Goal: Transaction & Acquisition: Purchase product/service

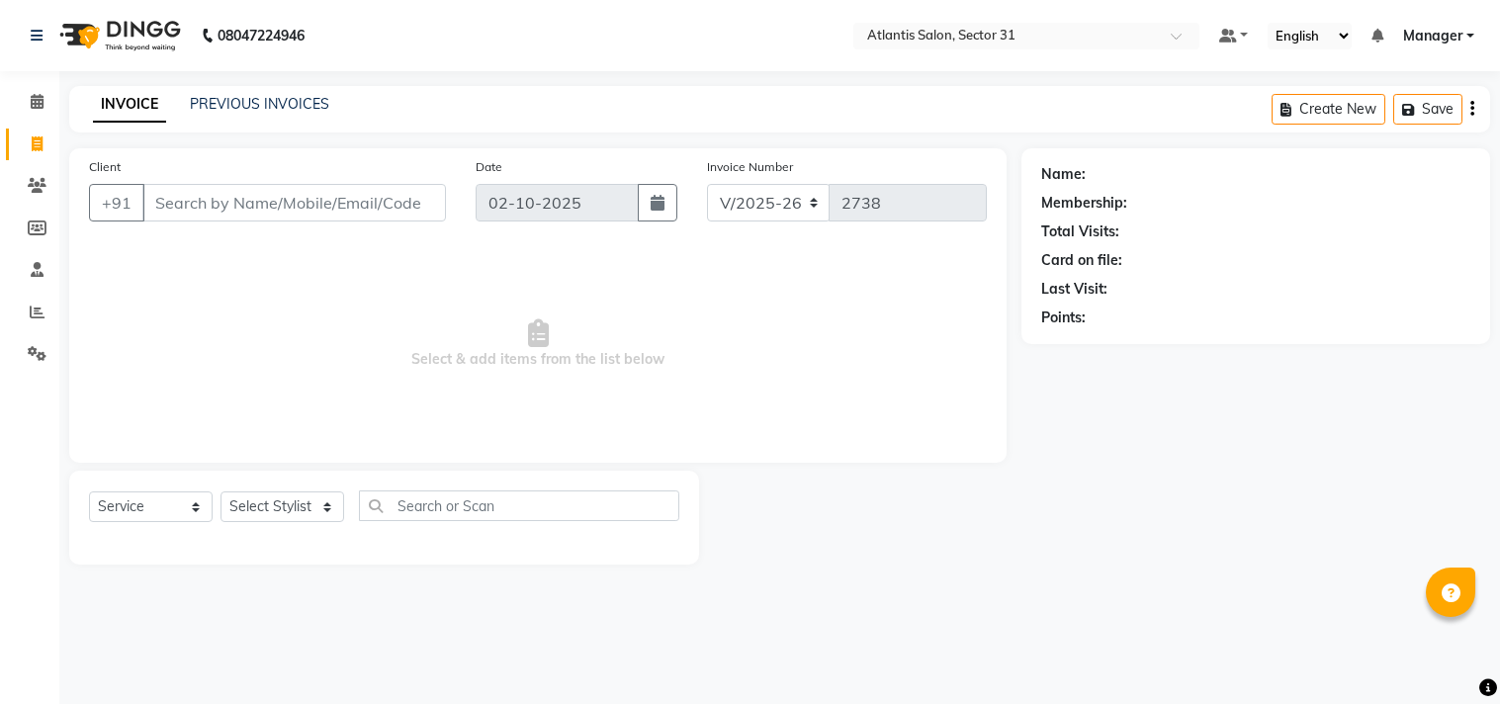
select select "4391"
select select "service"
click at [24, 109] on span at bounding box center [37, 102] width 35 height 23
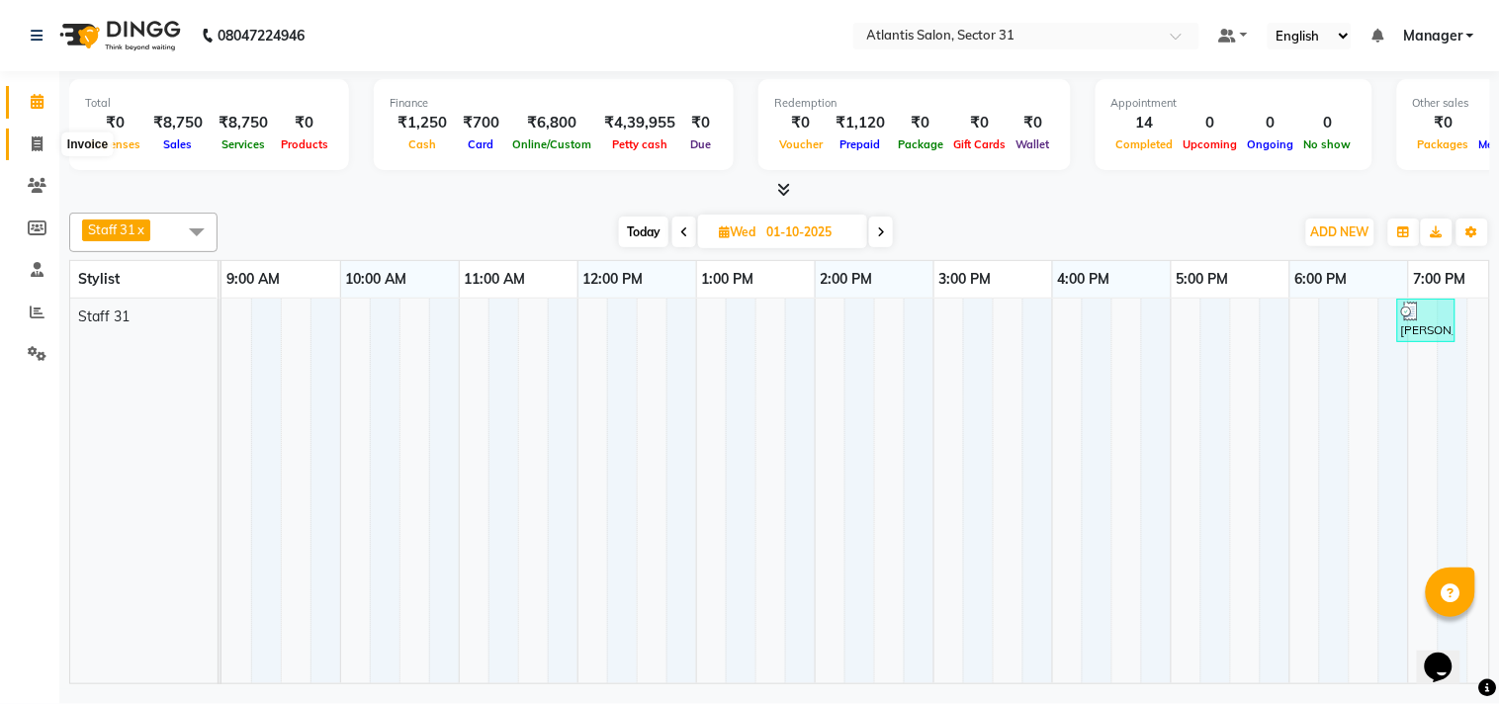
click at [38, 150] on icon at bounding box center [37, 143] width 11 height 15
select select "service"
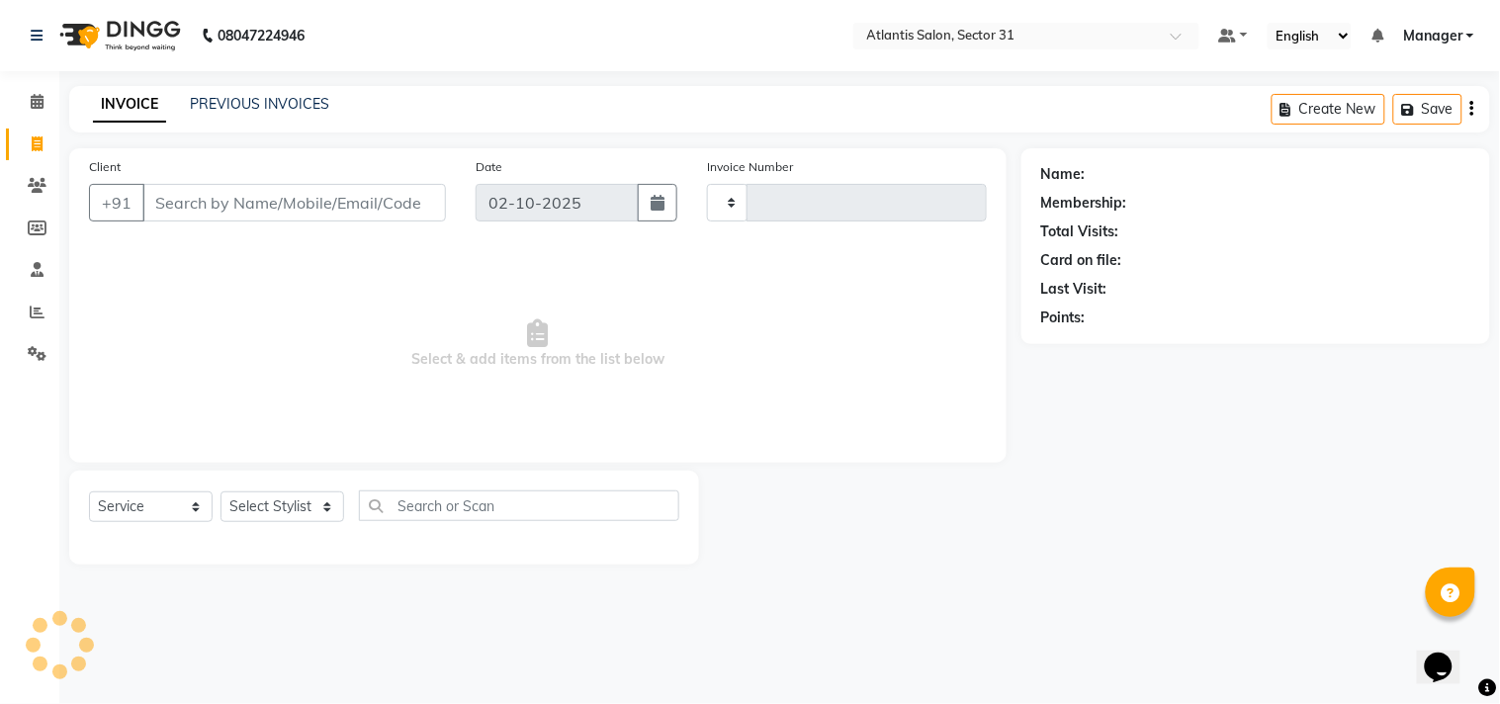
type input "2738"
select select "4391"
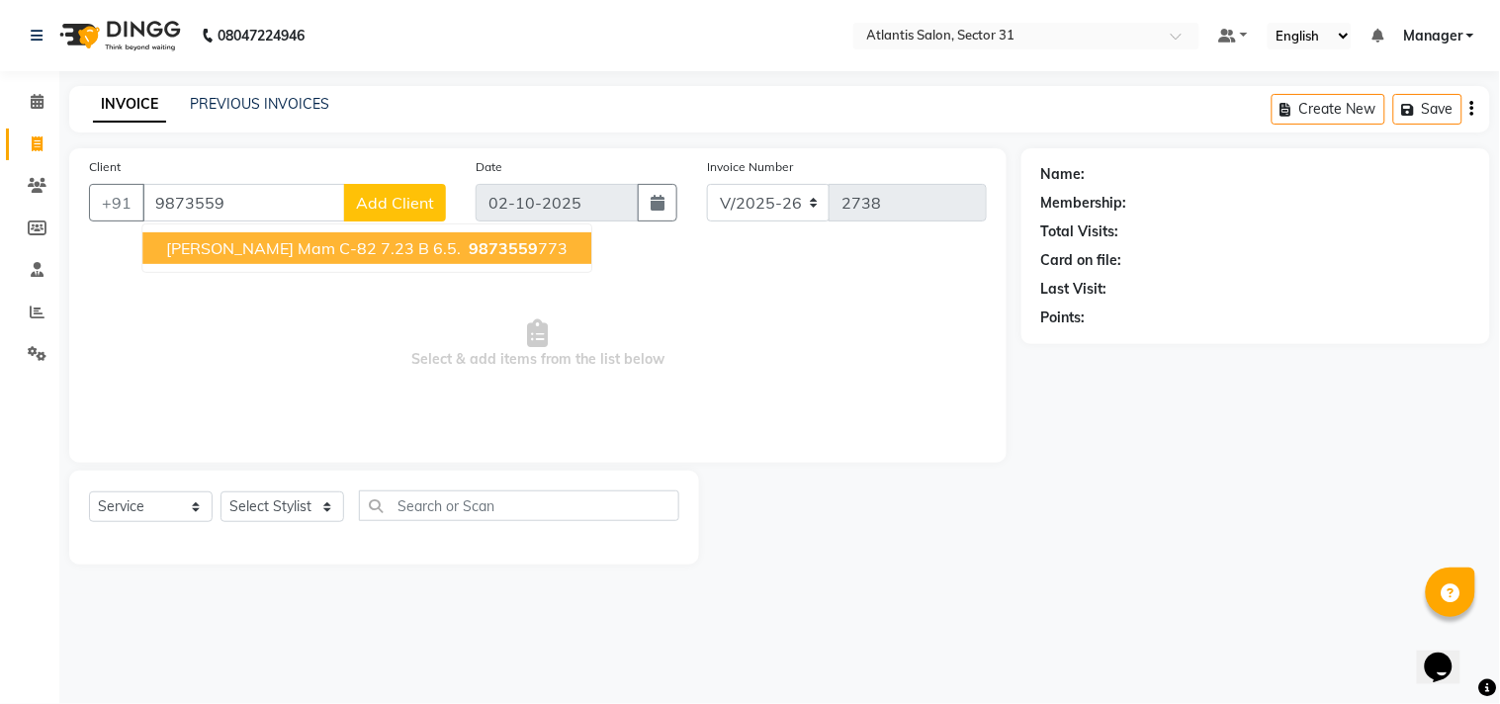
click at [388, 253] on span "[PERSON_NAME] Mam c-82 7.23 b 6.5." at bounding box center [313, 248] width 295 height 20
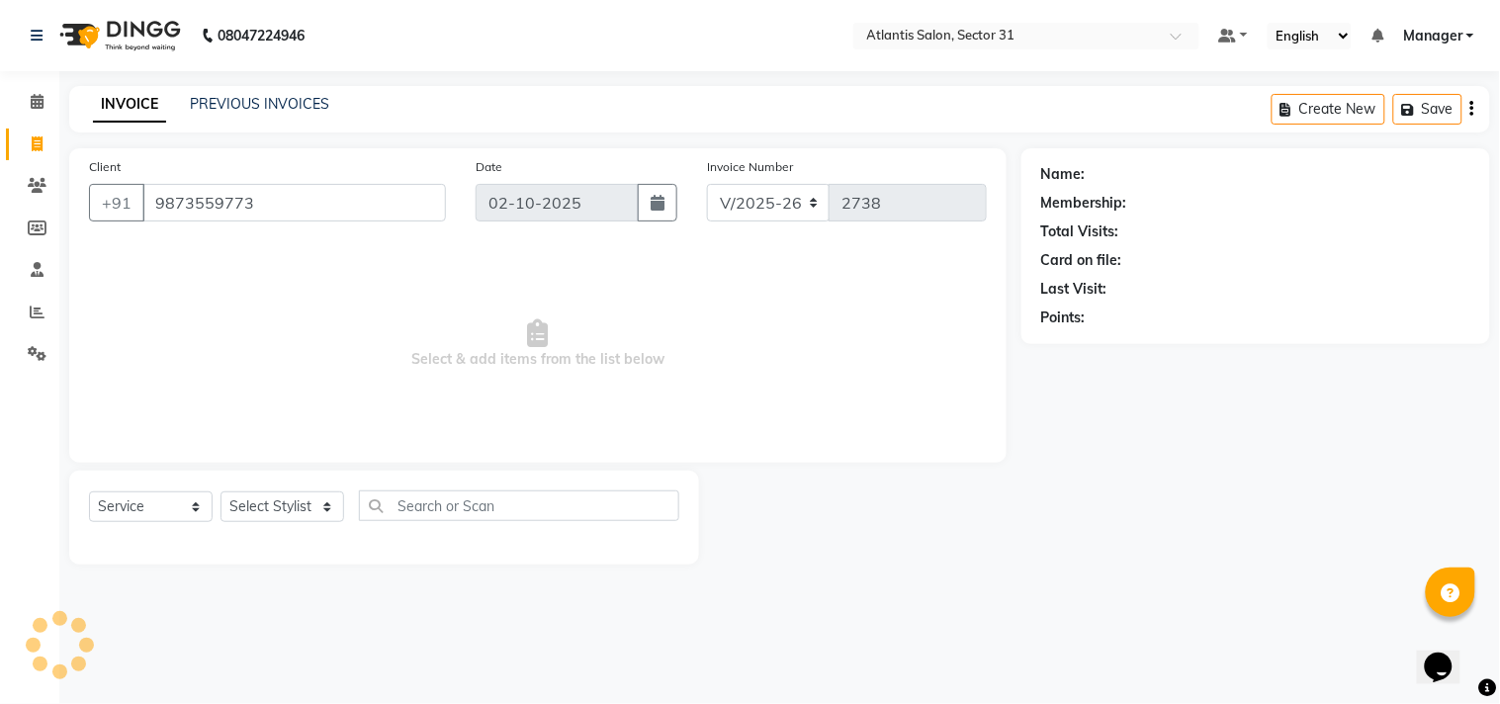
type input "9873559773"
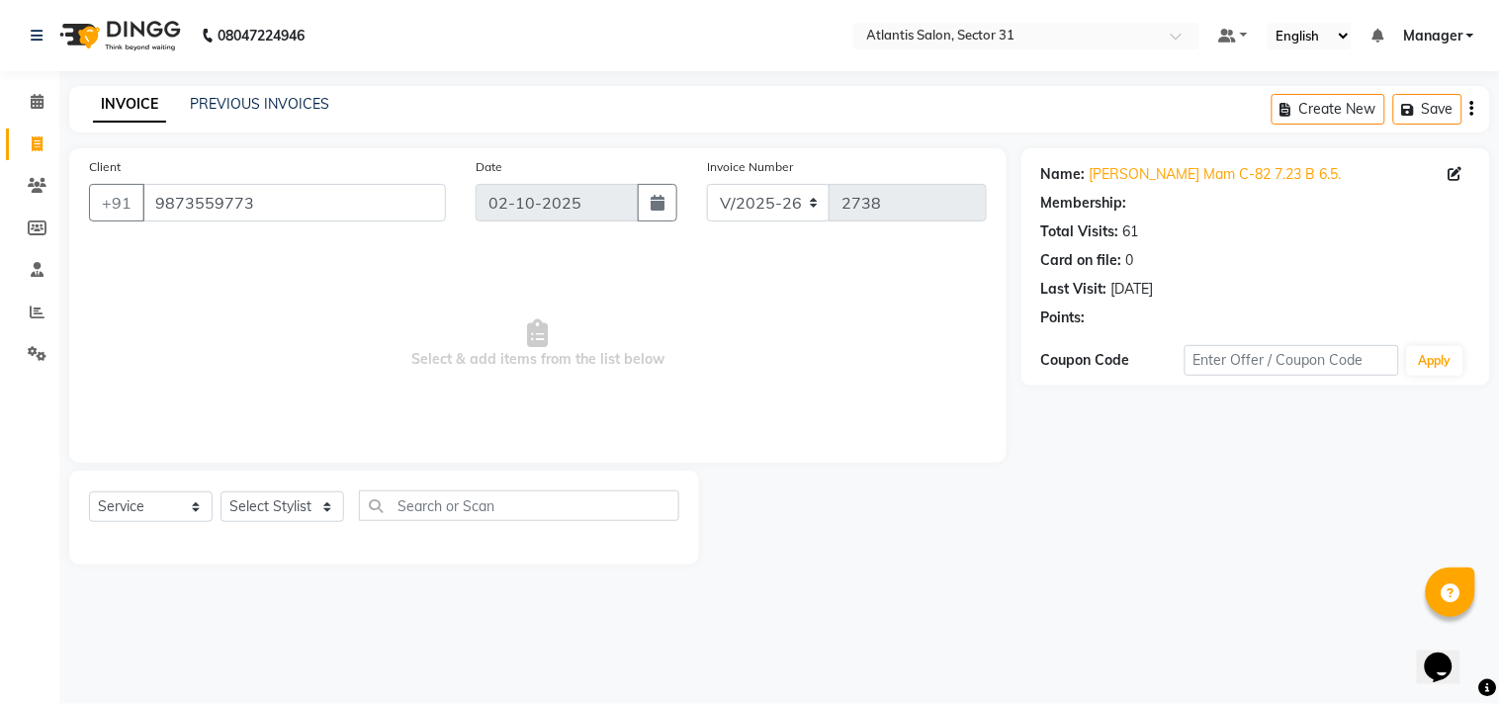
select select "1: Object"
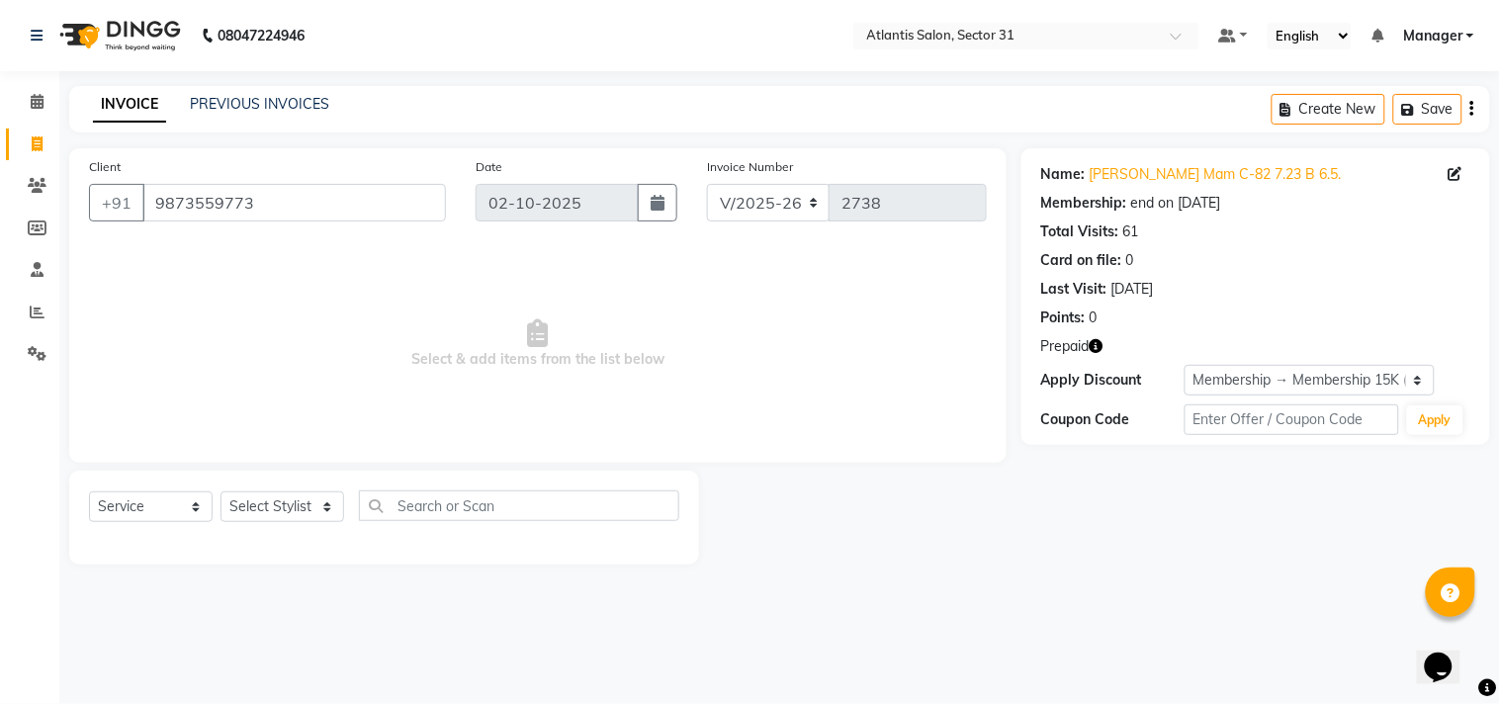
click at [1098, 342] on icon "button" at bounding box center [1097, 346] width 14 height 14
click at [957, 412] on span "Select & add items from the list below" at bounding box center [538, 344] width 898 height 198
click at [283, 498] on select "Select Stylist [PERSON_NAME] [PERSON_NAME] Kavita Manager Staff 31 Staff ILD [P…" at bounding box center [283, 507] width 124 height 31
click at [292, 504] on select "Select Stylist [PERSON_NAME] [PERSON_NAME] Kavita Manager Staff 31 Staff ILD [P…" at bounding box center [283, 507] width 124 height 31
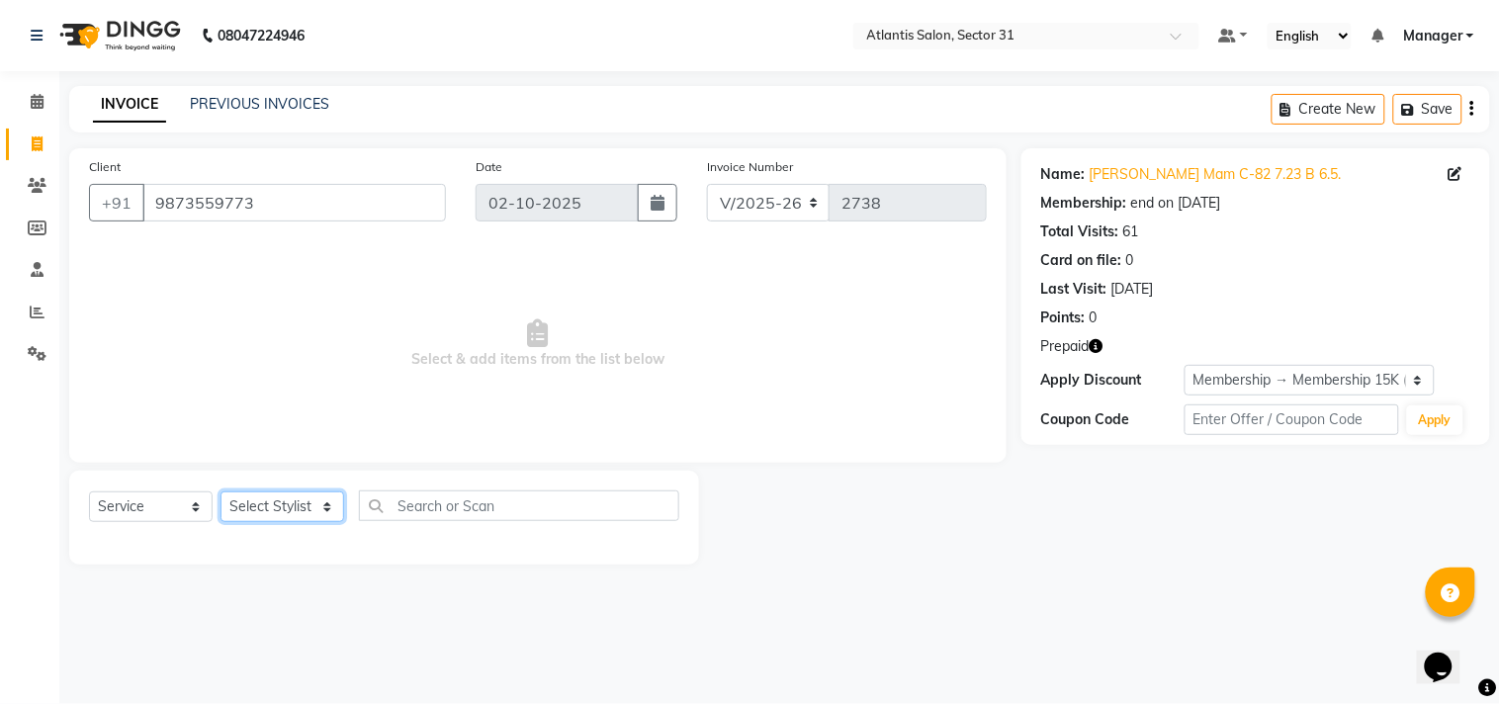
click at [292, 504] on select "Select Stylist [PERSON_NAME] [PERSON_NAME] Kavita Manager Staff 31 Staff ILD [P…" at bounding box center [283, 507] width 124 height 31
select select "33510"
click at [221, 493] on select "Select Stylist [PERSON_NAME] [PERSON_NAME] Kavita Manager Staff 31 Staff ILD [P…" at bounding box center [283, 507] width 124 height 31
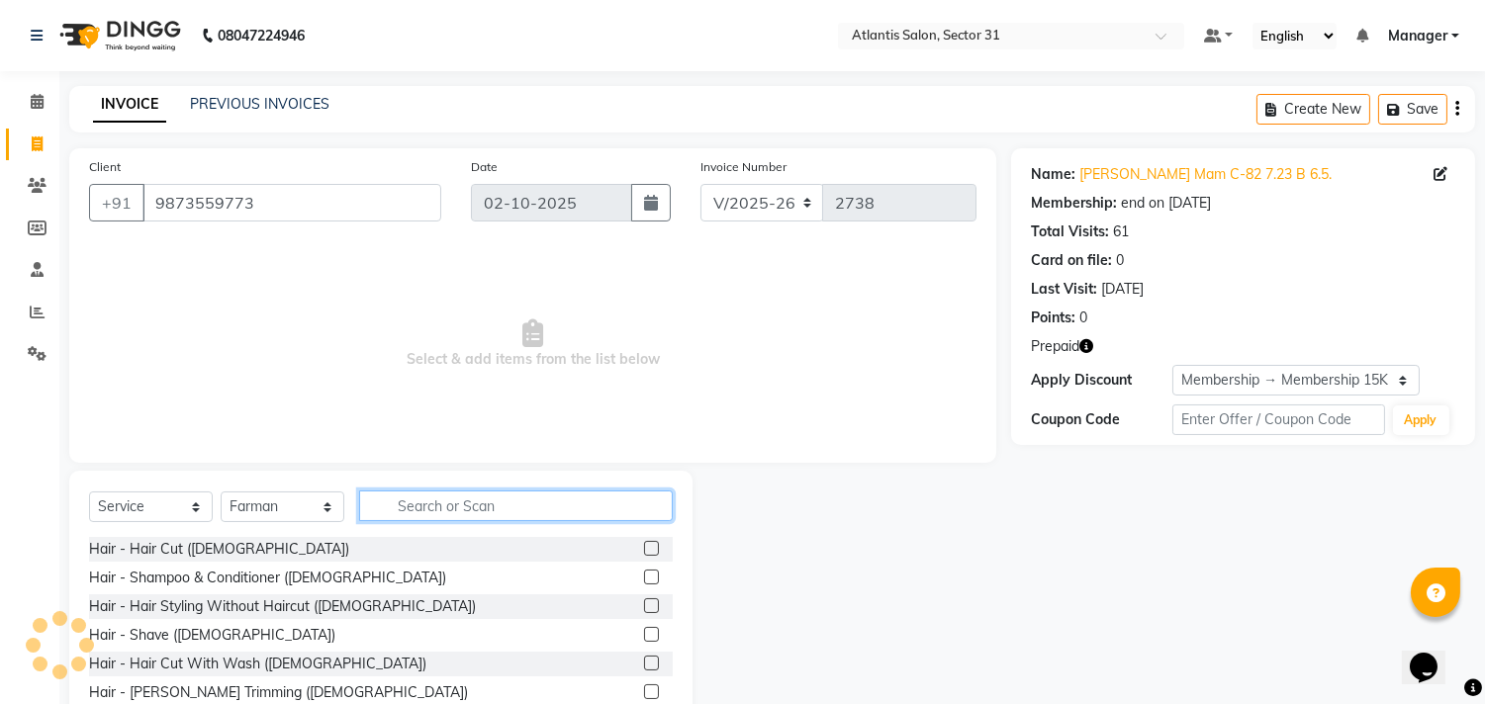
click at [478, 501] on input "text" at bounding box center [516, 506] width 314 height 31
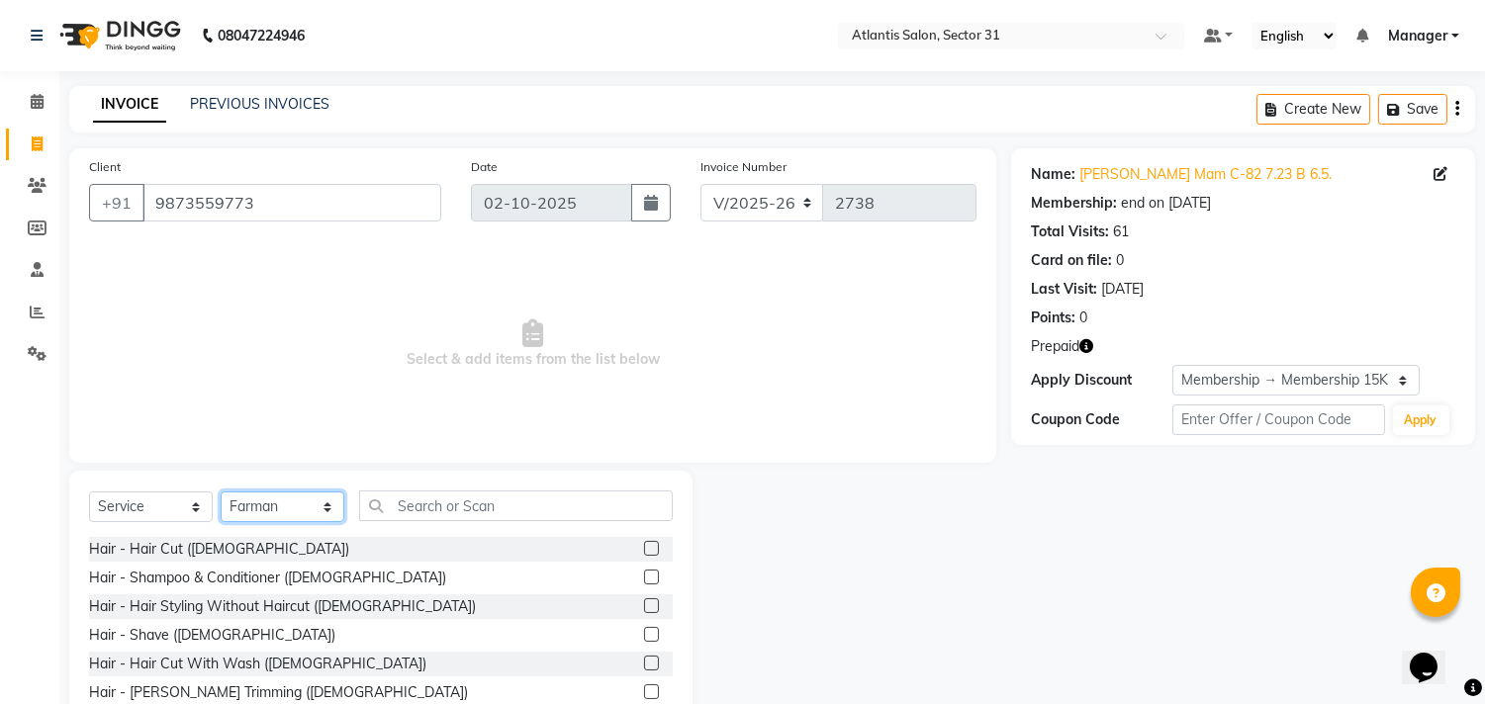
click at [303, 498] on select "Select Stylist [PERSON_NAME] [PERSON_NAME] Kavita Manager Staff 31 Staff ILD [P…" at bounding box center [283, 507] width 124 height 31
click at [221, 493] on select "Select Stylist [PERSON_NAME] [PERSON_NAME] Kavita Manager Staff 31 Staff ILD [P…" at bounding box center [283, 507] width 124 height 31
click at [313, 315] on span "Select & add items from the list below" at bounding box center [532, 344] width 887 height 198
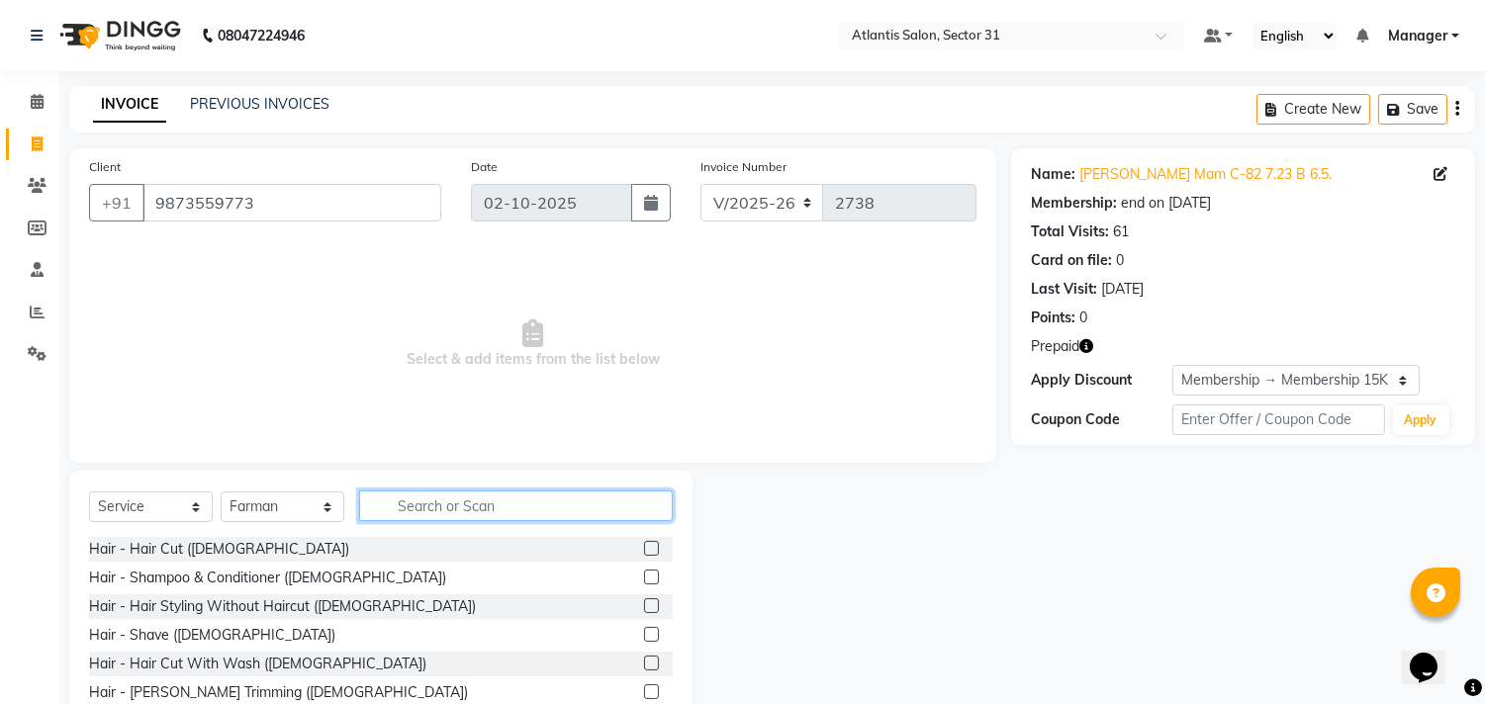
click at [562, 505] on input "text" at bounding box center [516, 506] width 314 height 31
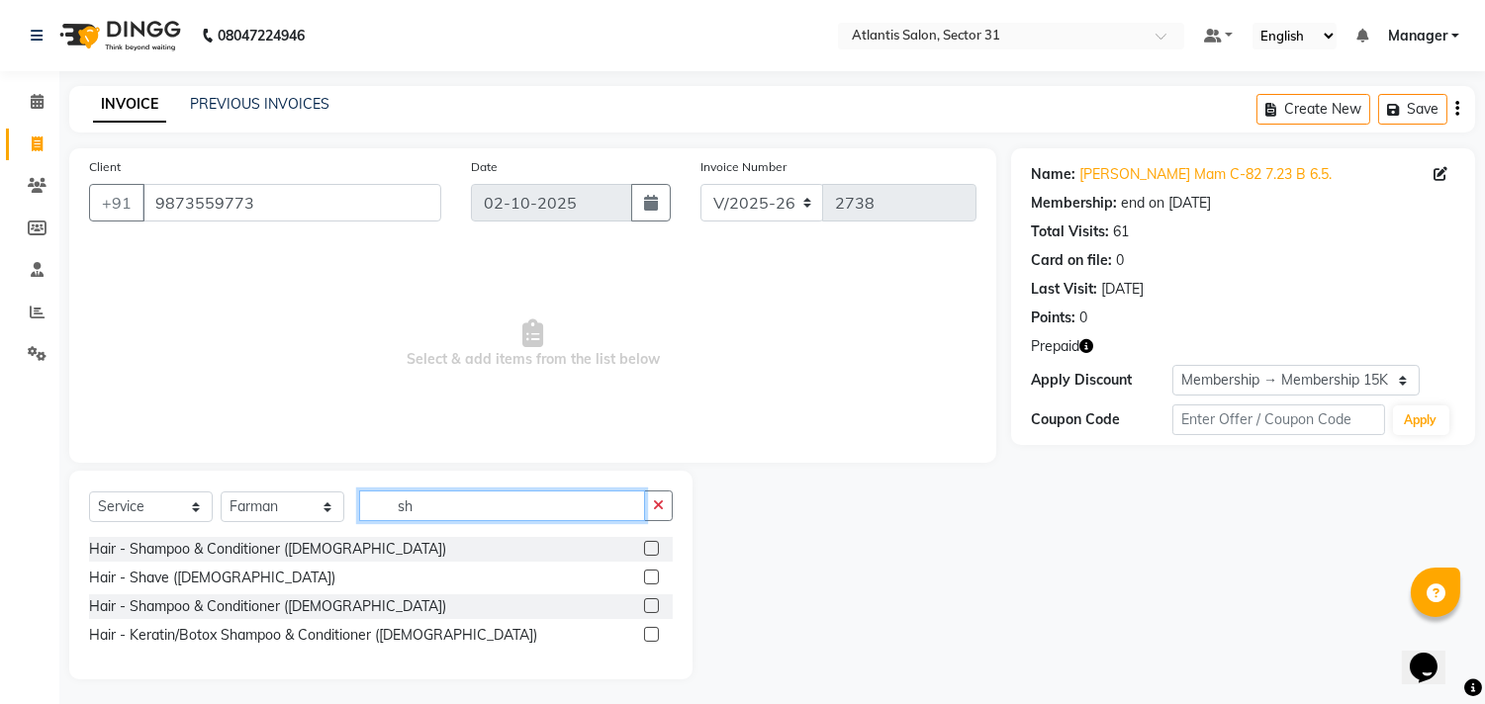
type input "s"
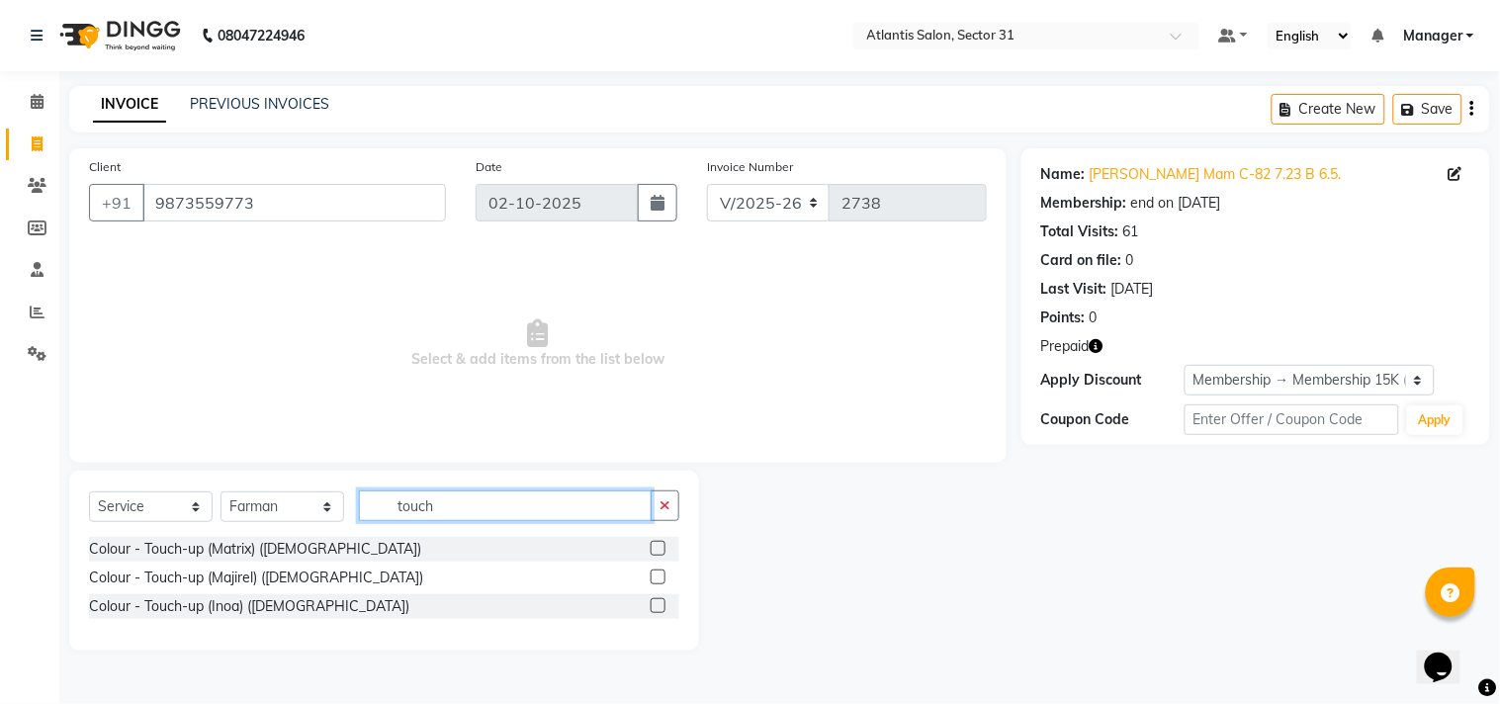
type input "touch"
click at [658, 605] on label at bounding box center [658, 605] width 15 height 15
click at [658, 605] on input "checkbox" at bounding box center [657, 606] width 13 height 13
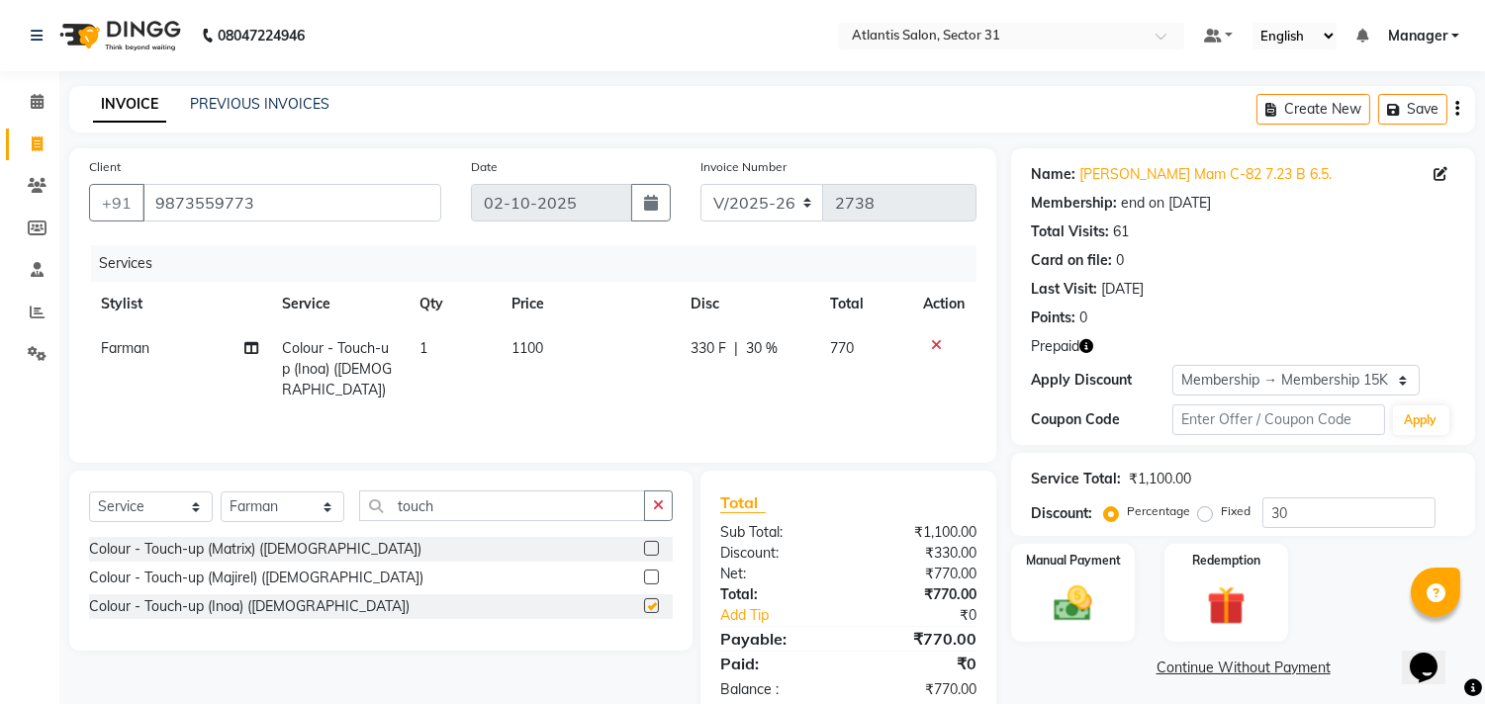
click at [658, 605] on label at bounding box center [651, 605] width 15 height 15
click at [657, 605] on input "checkbox" at bounding box center [650, 606] width 13 height 13
checkbox input "false"
click at [648, 576] on label at bounding box center [651, 577] width 15 height 15
click at [648, 576] on input "checkbox" at bounding box center [650, 578] width 13 height 13
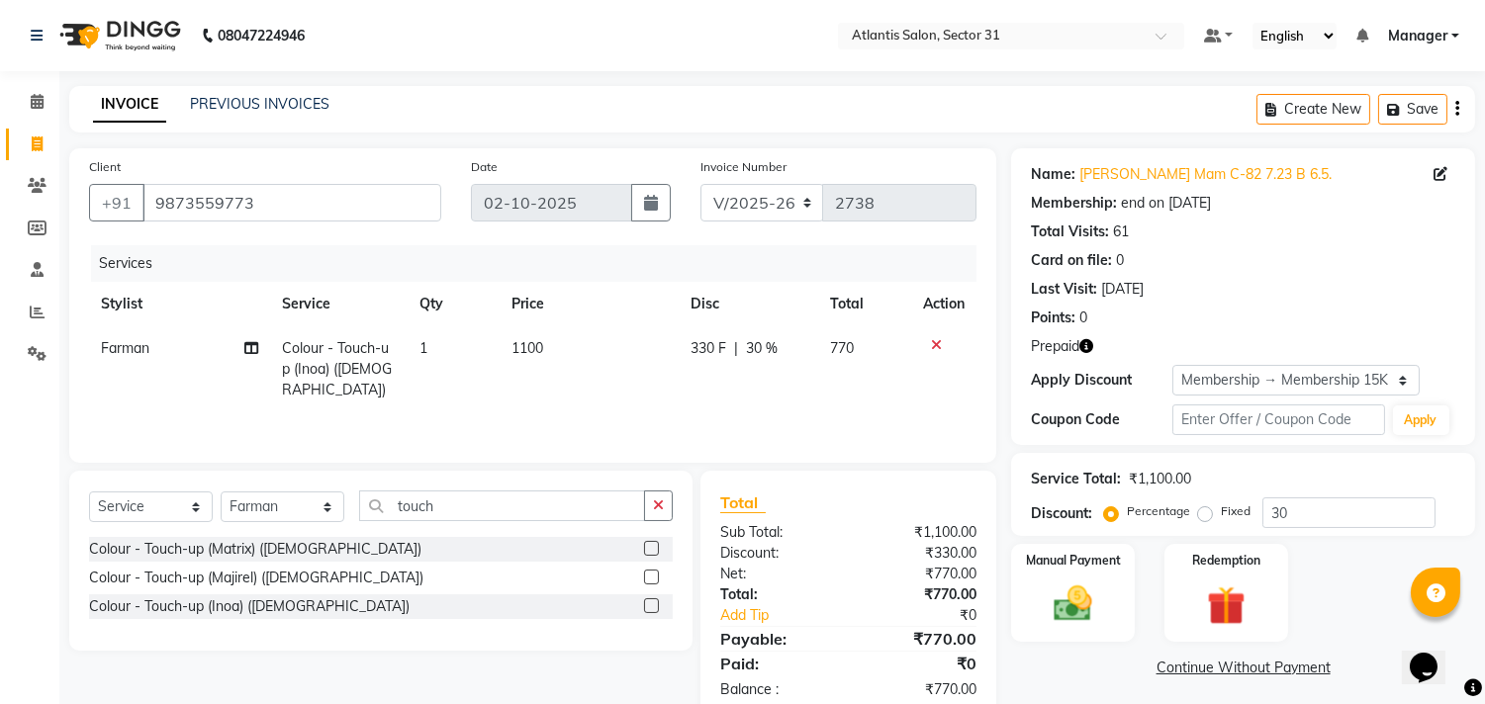
checkbox input "true"
click at [648, 521] on button "button" at bounding box center [658, 506] width 29 height 31
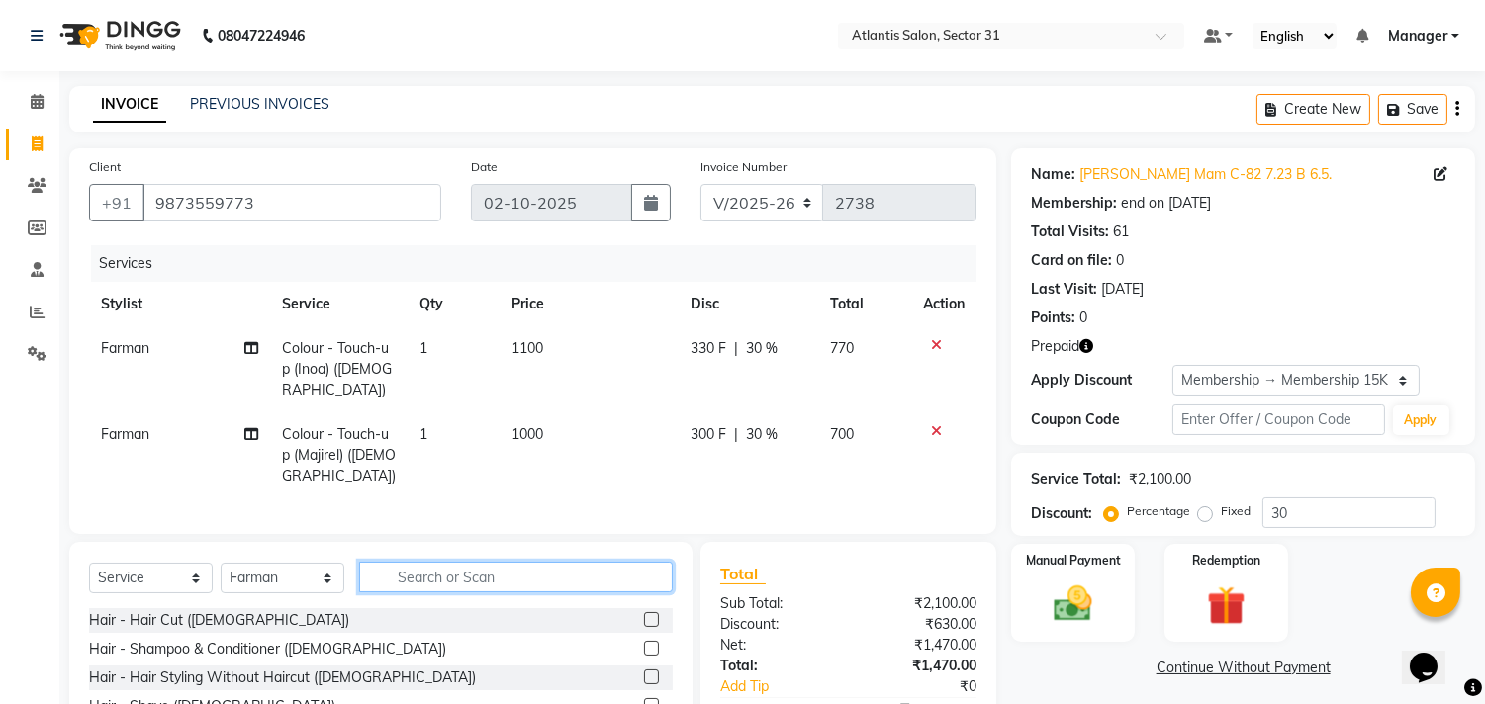
checkbox input "false"
click at [932, 344] on icon at bounding box center [936, 345] width 11 height 14
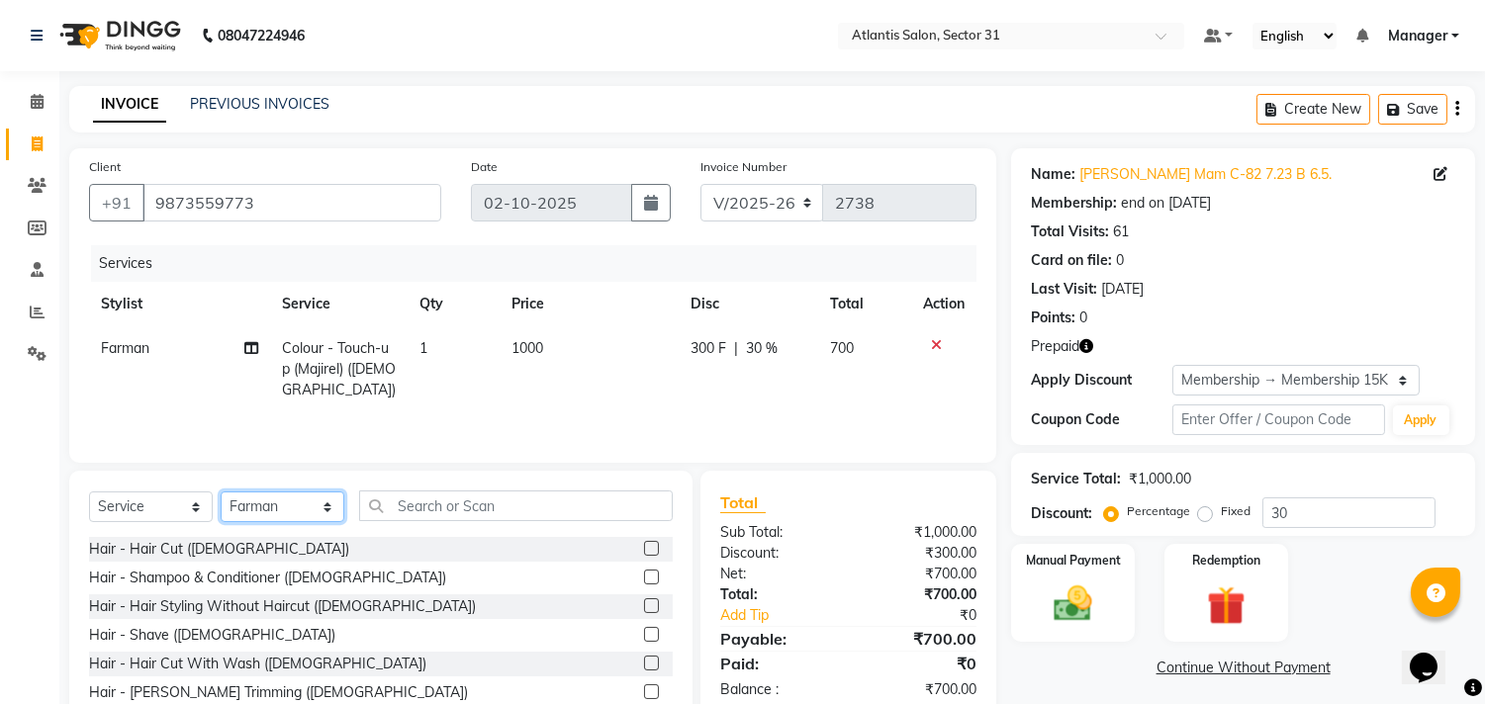
click at [309, 501] on select "Select Stylist [PERSON_NAME] [PERSON_NAME] Kavita Manager Staff 31 Staff ILD [P…" at bounding box center [283, 507] width 124 height 31
select select "24236"
click at [221, 494] on select "Select Stylist [PERSON_NAME] [PERSON_NAME] Kavita Manager Staff 31 Staff ILD [P…" at bounding box center [283, 507] width 124 height 31
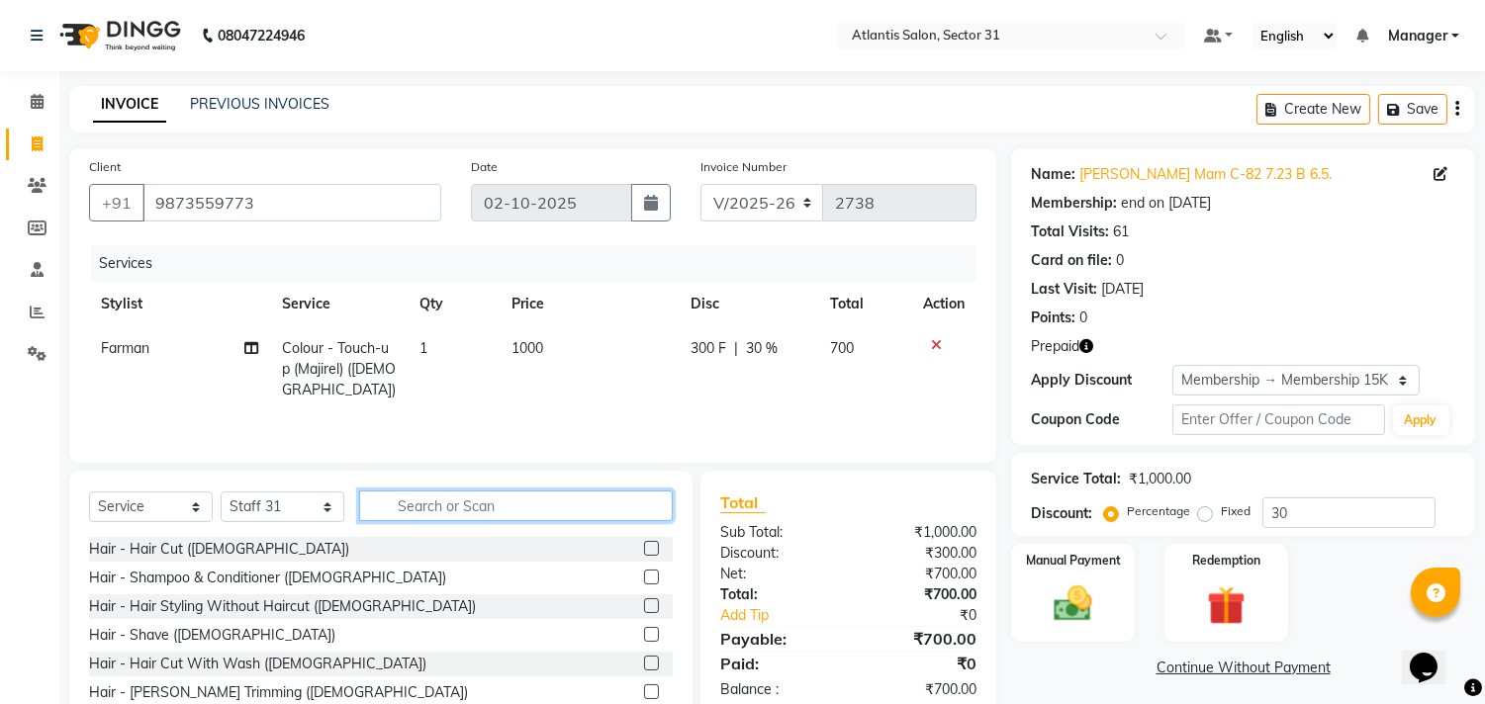
click at [437, 506] on input "text" at bounding box center [516, 506] width 314 height 31
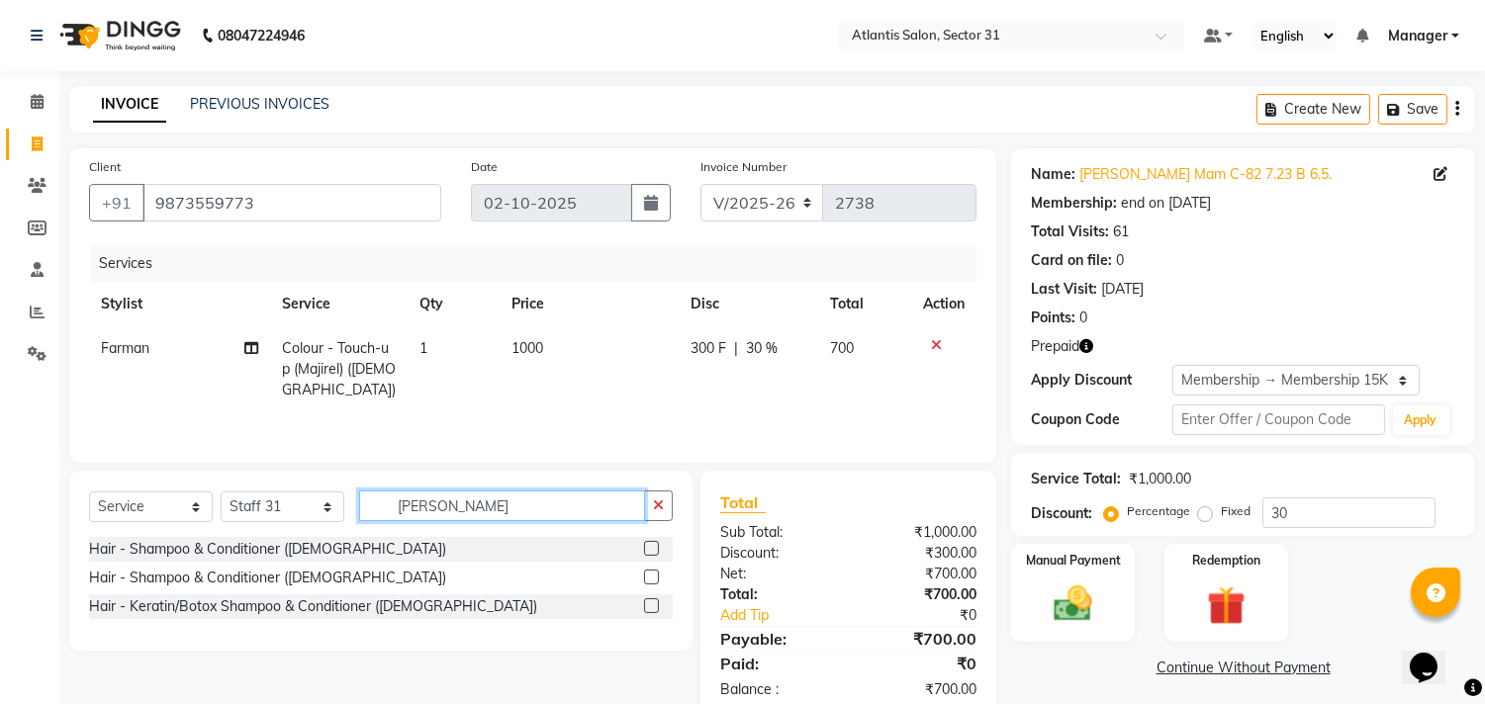
type input "[PERSON_NAME]"
click at [653, 575] on label at bounding box center [651, 577] width 15 height 15
click at [653, 575] on input "checkbox" at bounding box center [650, 578] width 13 height 13
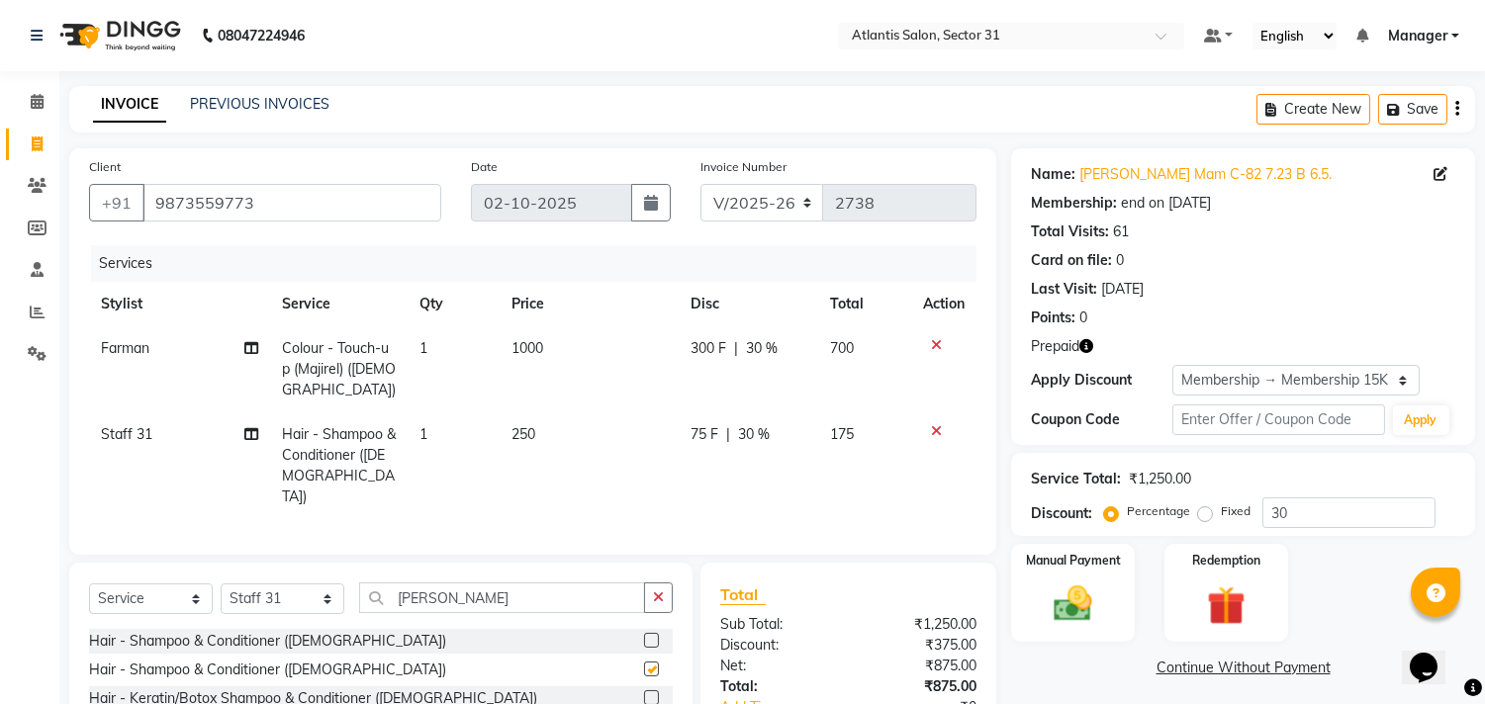
checkbox input "false"
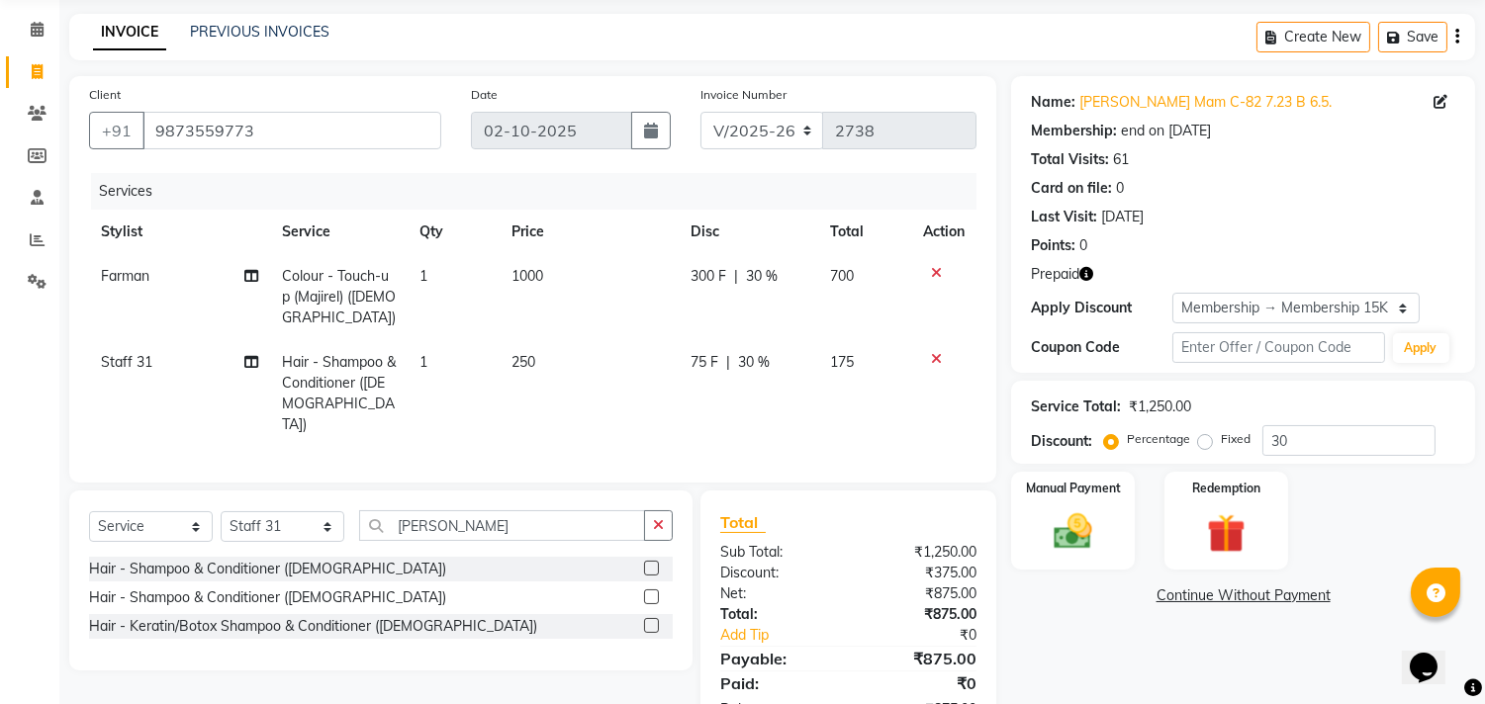
scroll to position [133, 0]
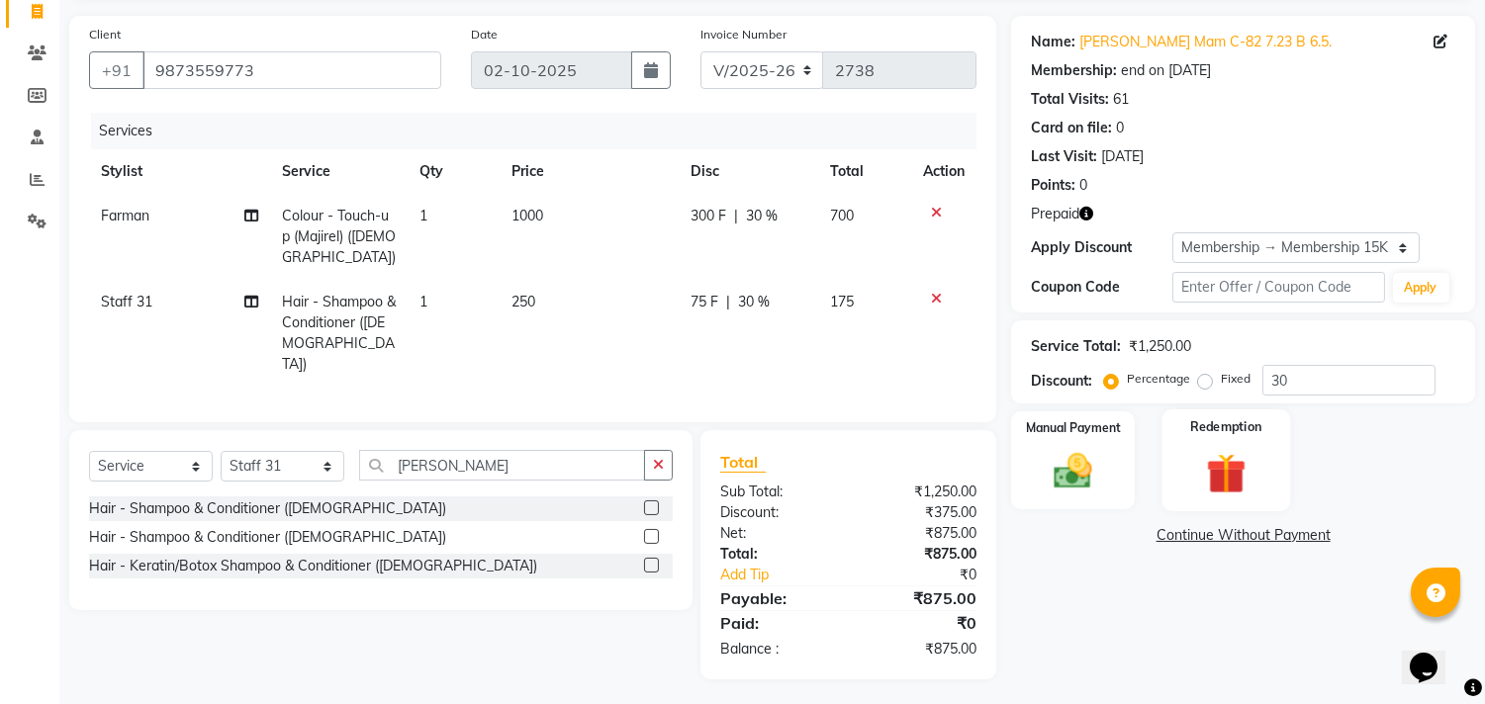
click at [1214, 466] on img at bounding box center [1225, 473] width 65 height 49
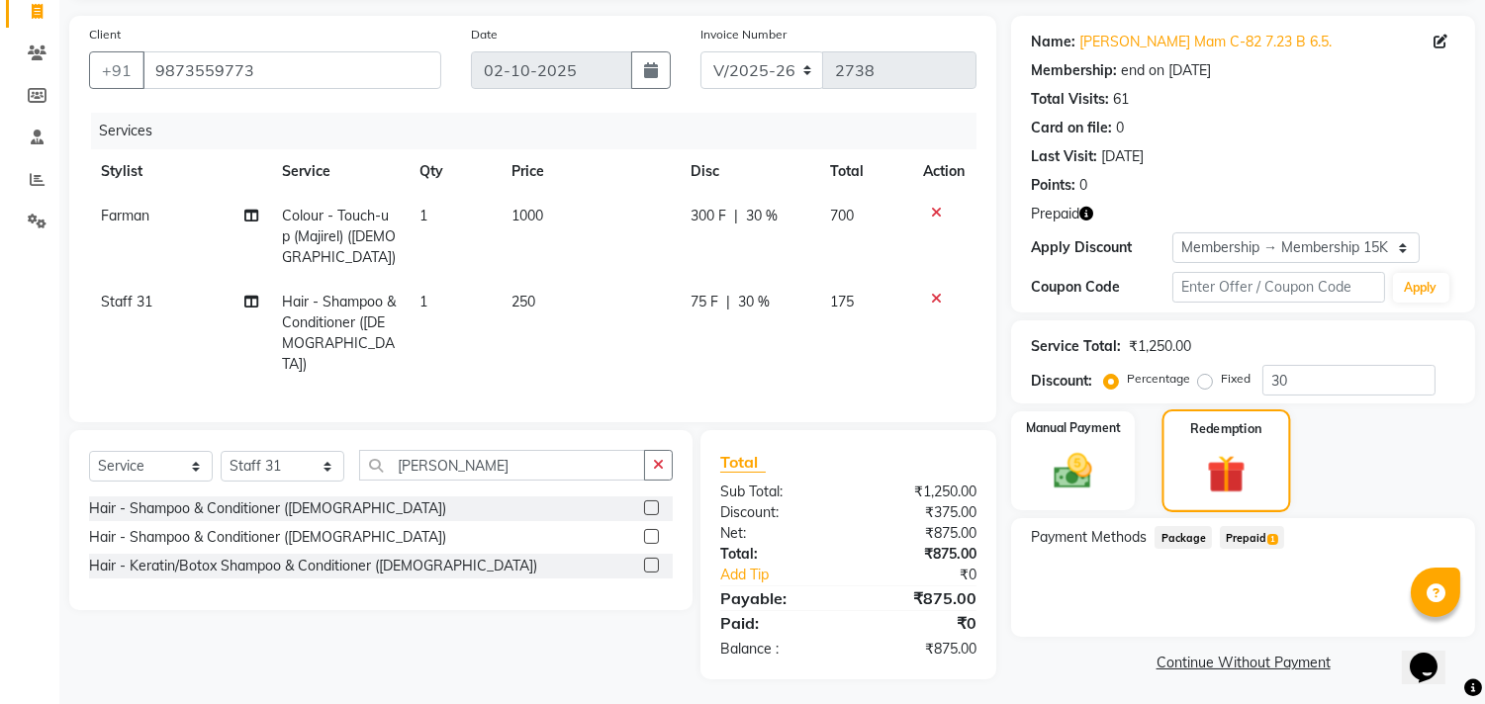
scroll to position [134, 0]
click at [1247, 529] on span "Prepaid 1" at bounding box center [1251, 536] width 64 height 23
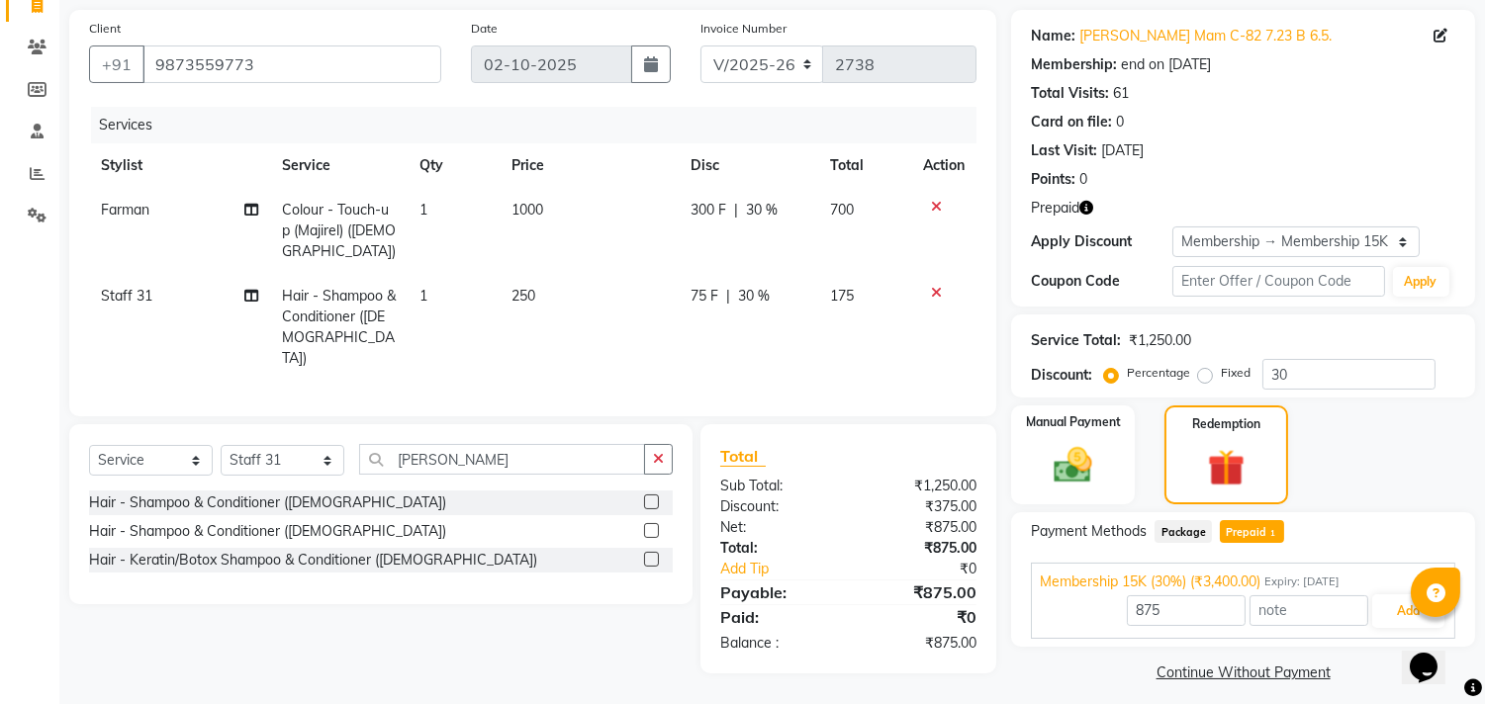
scroll to position [150, 0]
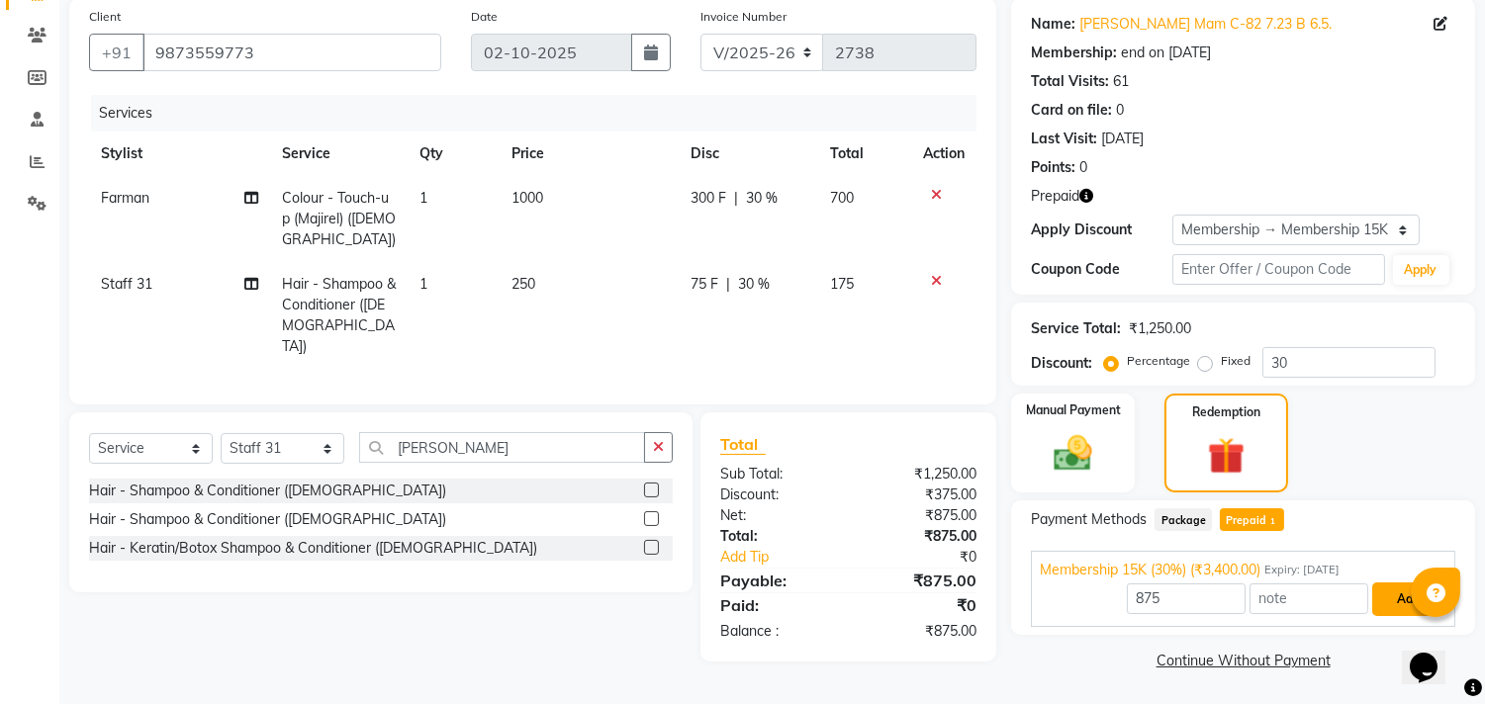
click at [1399, 594] on button "Add" at bounding box center [1408, 600] width 72 height 34
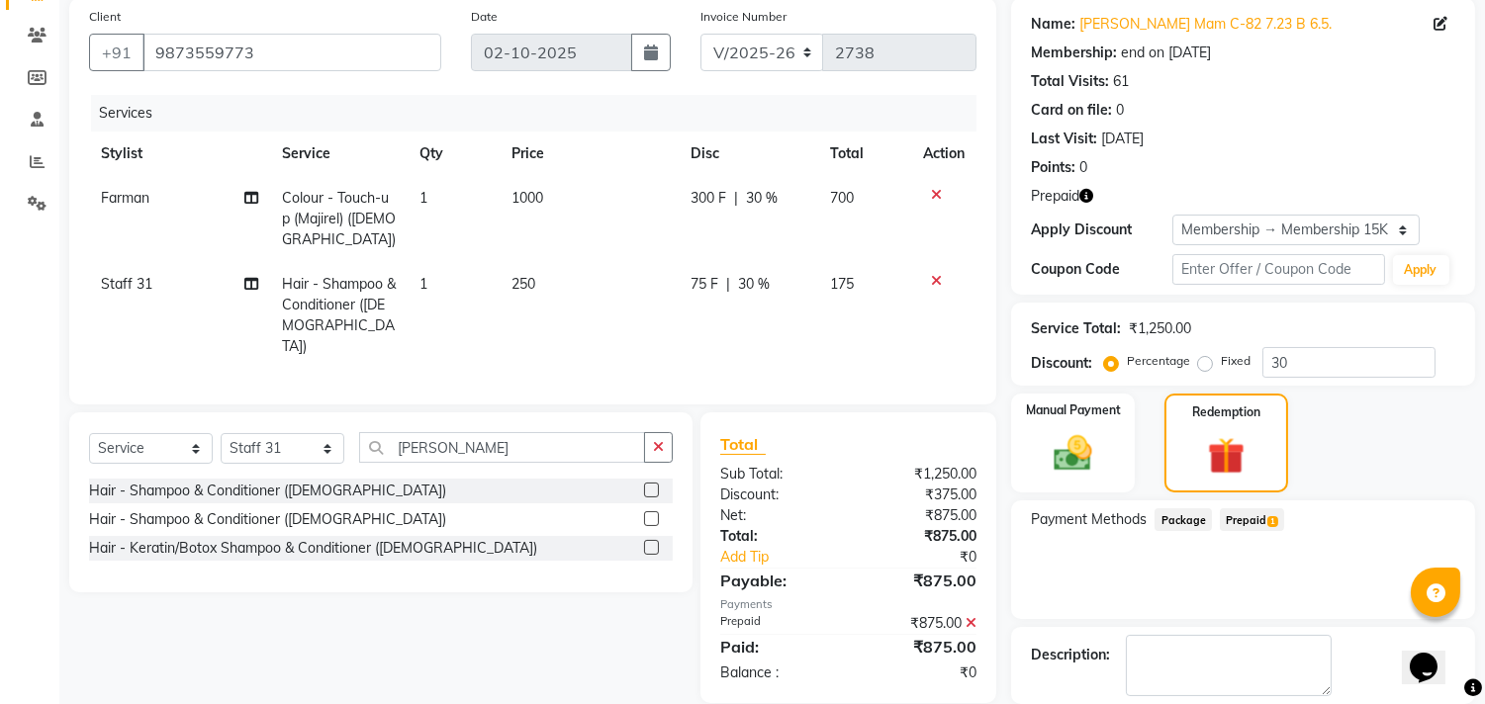
scroll to position [245, 0]
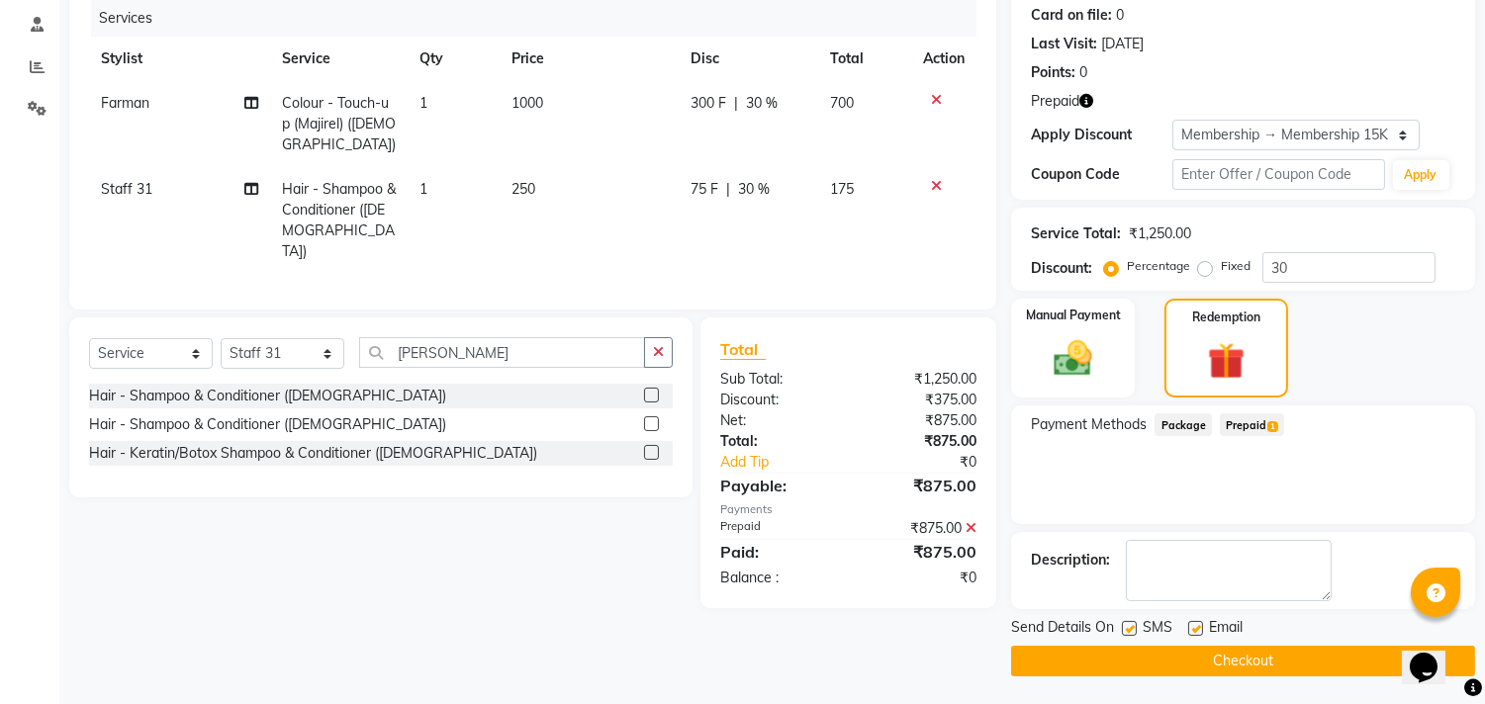
click at [1183, 669] on button "Checkout" at bounding box center [1243, 661] width 464 height 31
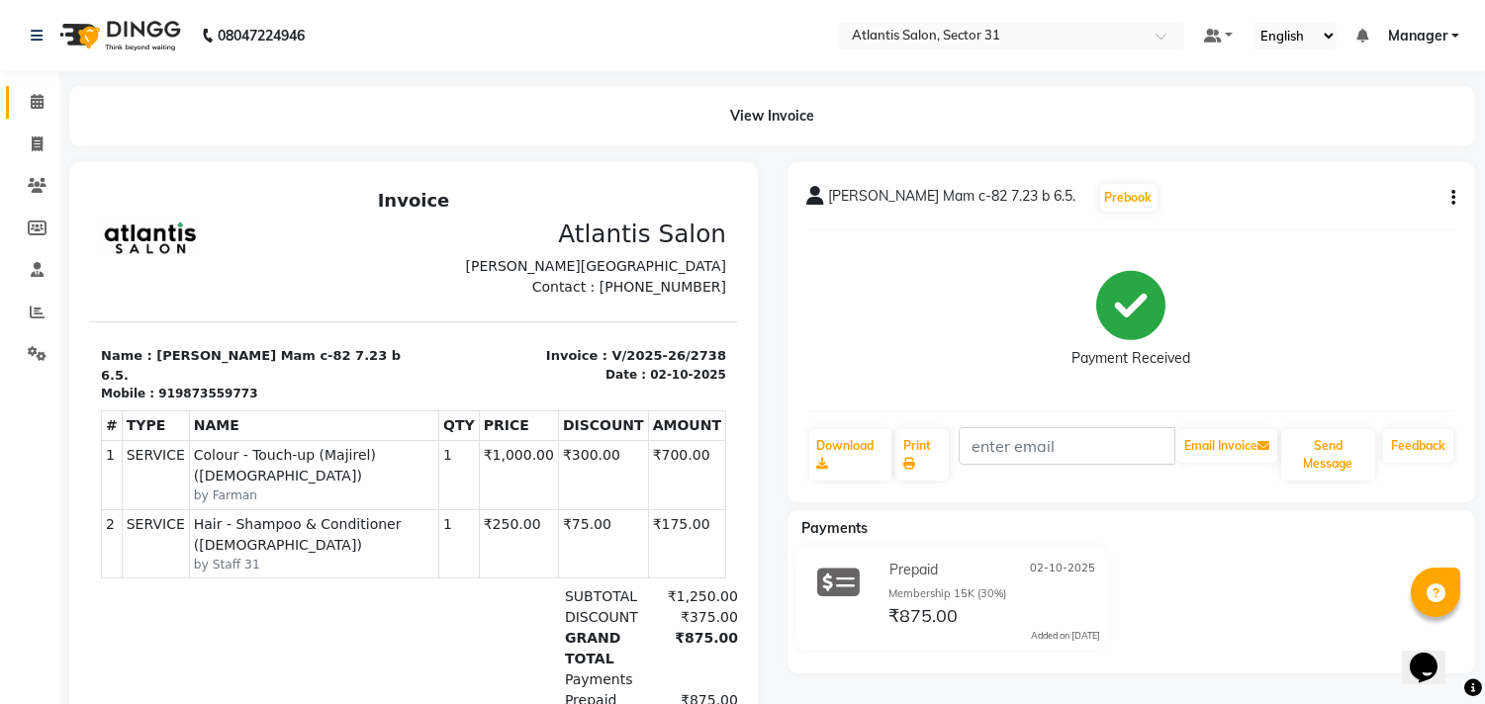
drag, startPoint x: 799, startPoint y: 374, endPoint x: 35, endPoint y: 93, distance: 814.5
click at [35, 93] on span at bounding box center [37, 102] width 35 height 23
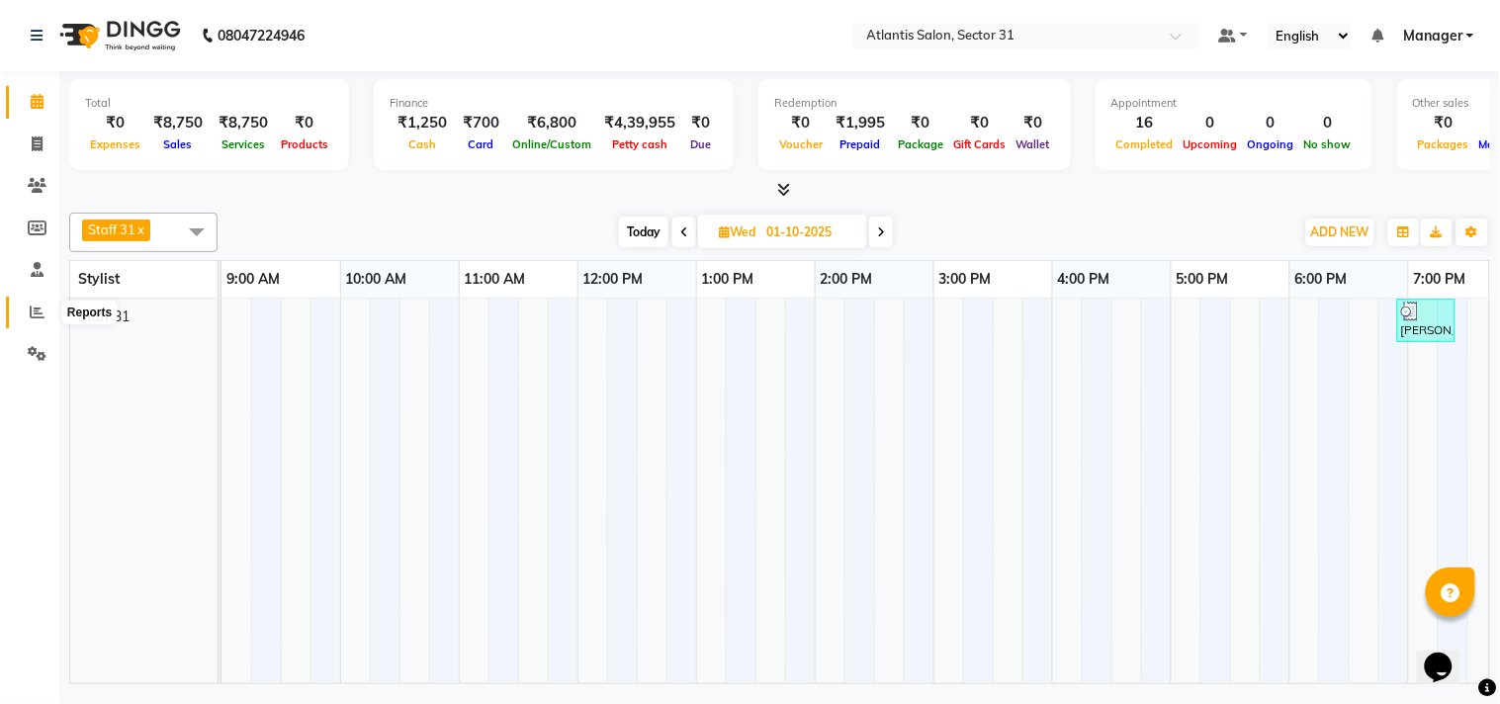
click at [25, 302] on span at bounding box center [37, 313] width 35 height 23
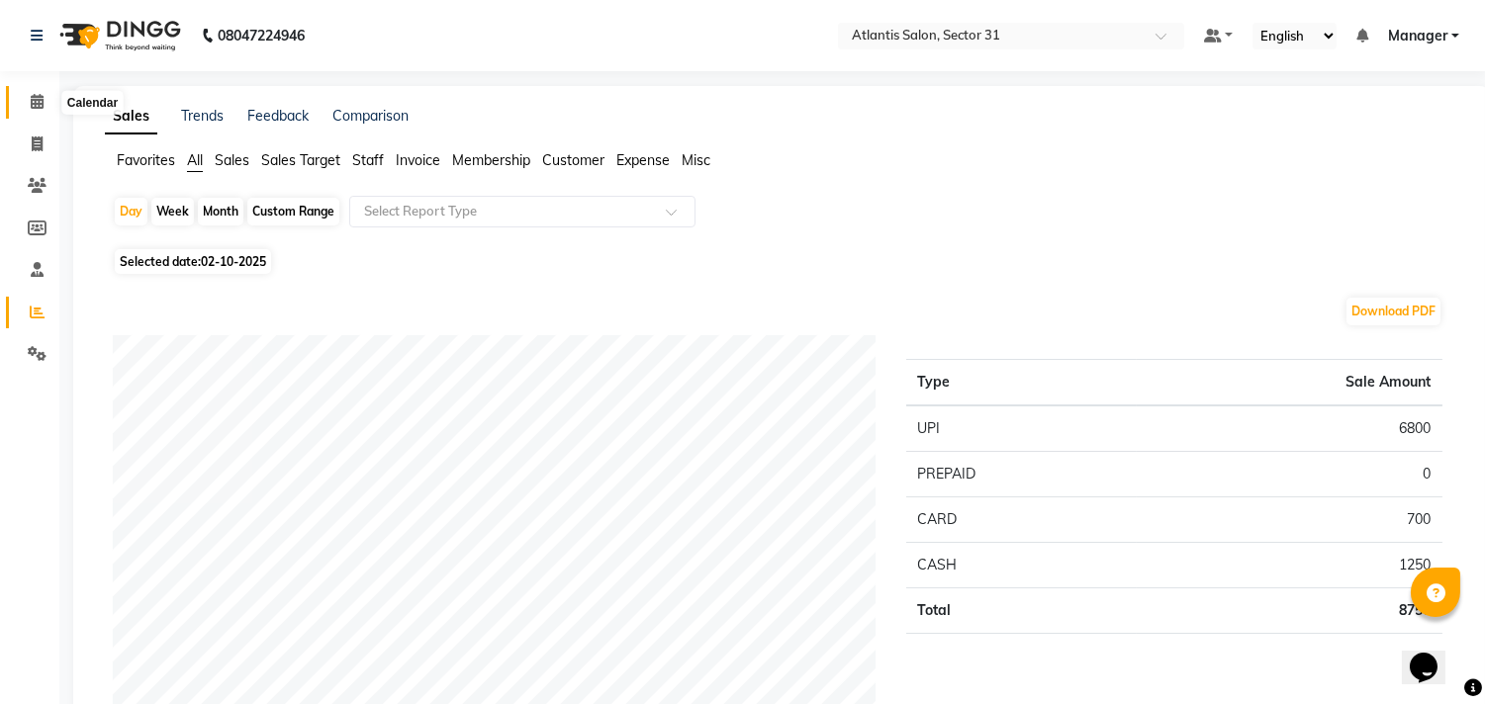
click at [35, 97] on icon at bounding box center [37, 101] width 13 height 15
